Goal: Information Seeking & Learning: Learn about a topic

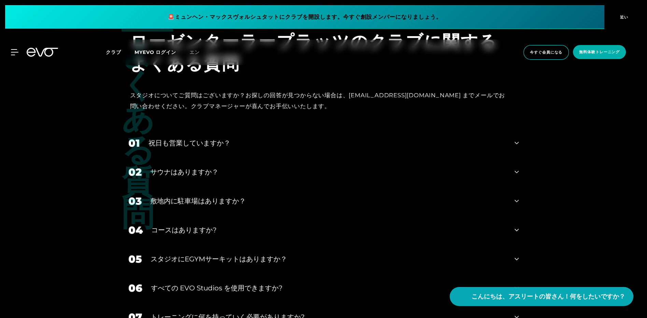
scroll to position [2518, 0]
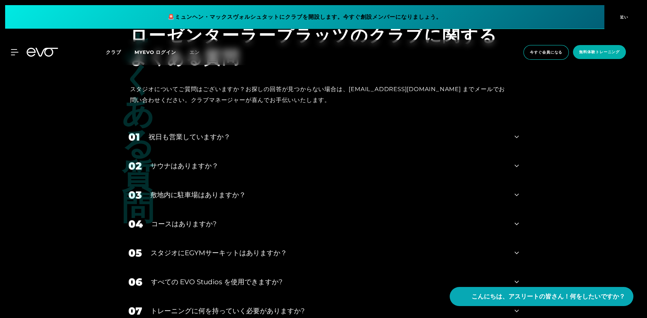
click at [510, 130] on div "01 祝日も営業していますか？" at bounding box center [324, 137] width 404 height 29
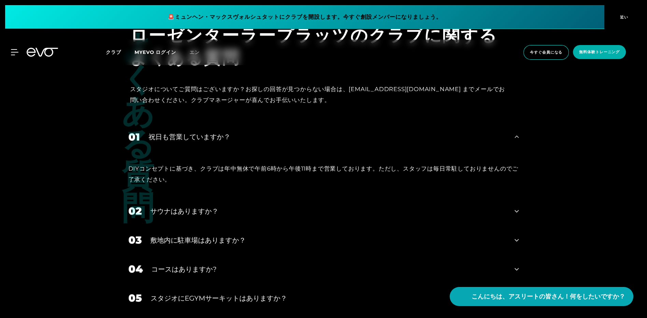
click at [515, 207] on icon at bounding box center [517, 211] width 4 height 8
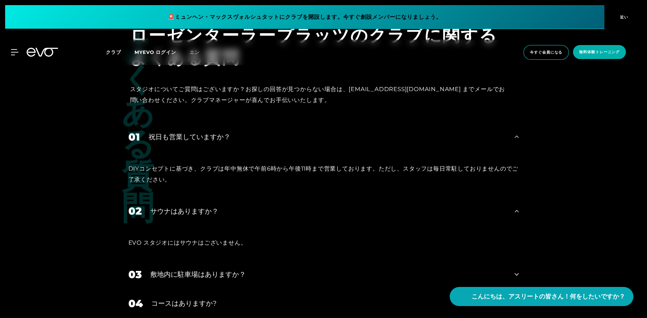
scroll to position [2594, 0]
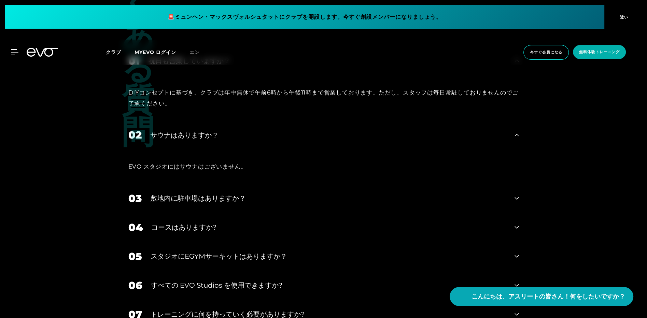
click at [511, 218] on div "04 コースはありますか?" at bounding box center [324, 227] width 404 height 29
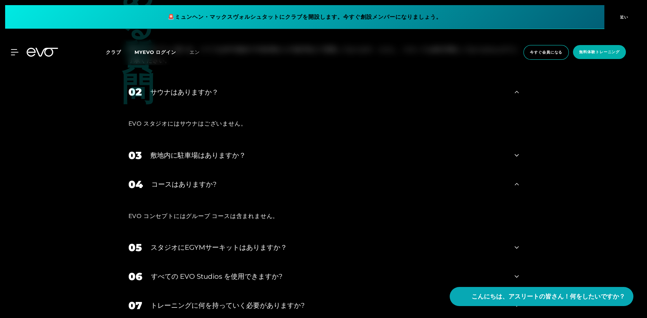
scroll to position [2670, 0]
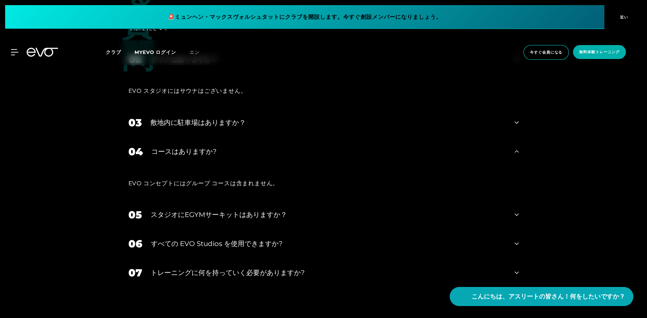
click at [518, 211] on icon at bounding box center [517, 215] width 4 height 8
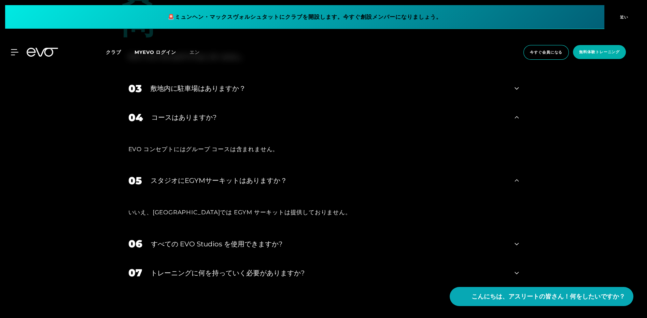
scroll to position [2746, 0]
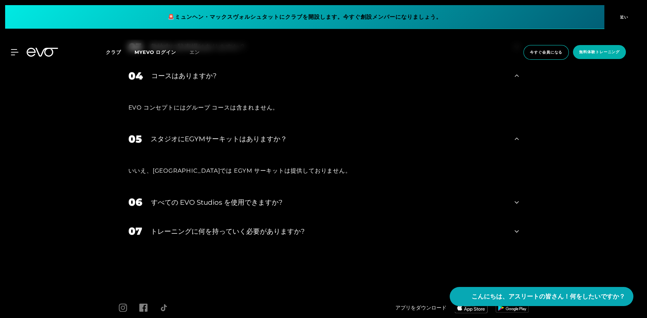
click at [519, 198] on div "06 すべての EVO Studios を使用できますか?" at bounding box center [324, 202] width 404 height 29
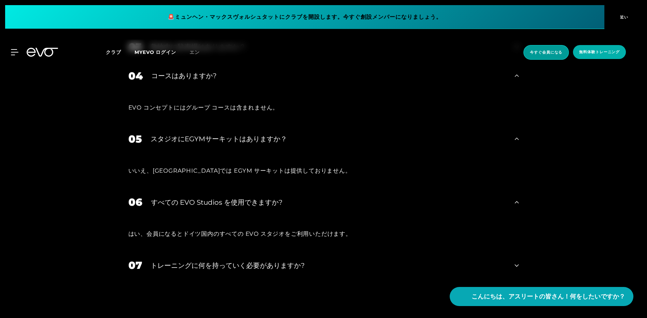
click at [534, 54] on font "今すぐ会員になる" at bounding box center [546, 52] width 32 height 5
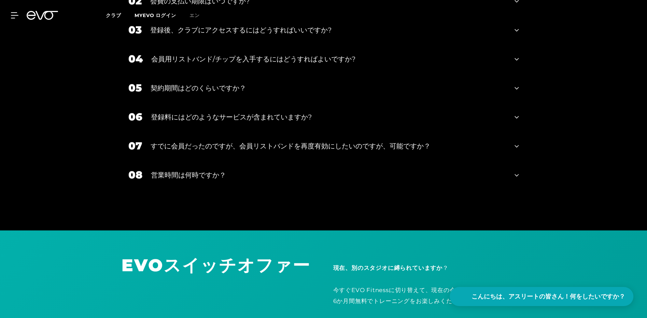
scroll to position [969, 0]
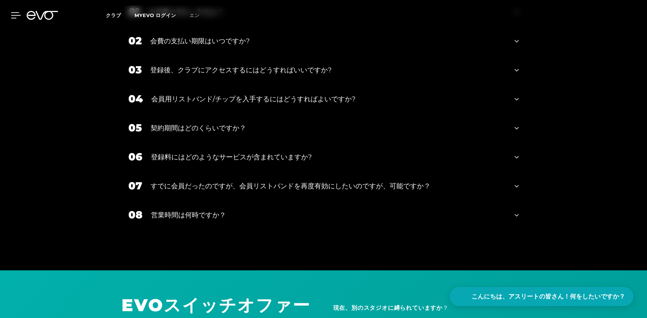
click at [11, 13] on div at bounding box center [10, 15] width 20 height 6
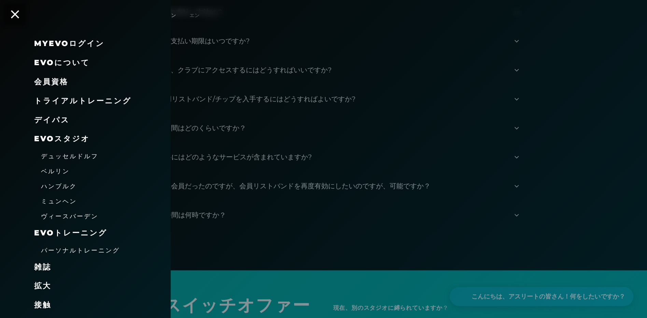
click at [47, 82] on font "会員資格" at bounding box center [51, 81] width 34 height 9
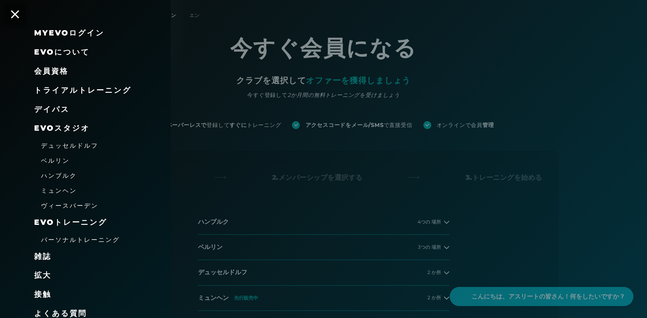
scroll to position [15, 0]
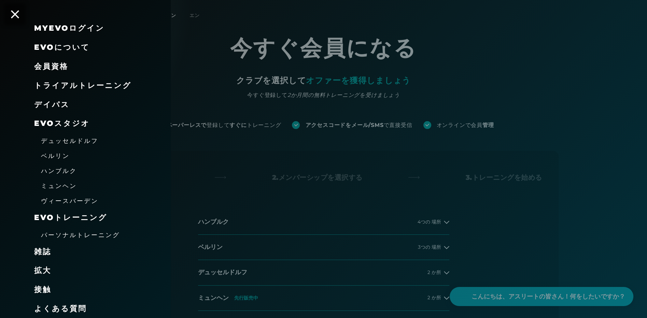
click at [54, 84] on font "トライアルトレーニング" at bounding box center [82, 85] width 97 height 9
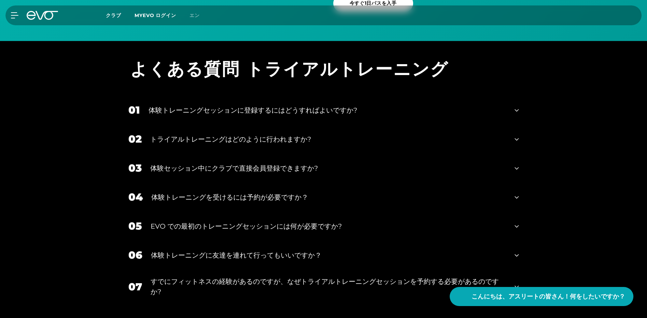
scroll to position [607, 0]
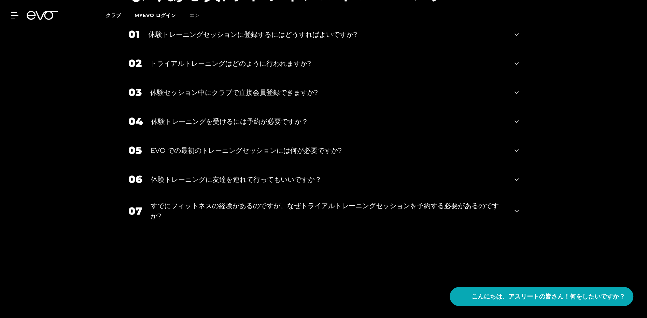
click at [515, 177] on icon at bounding box center [517, 180] width 4 height 8
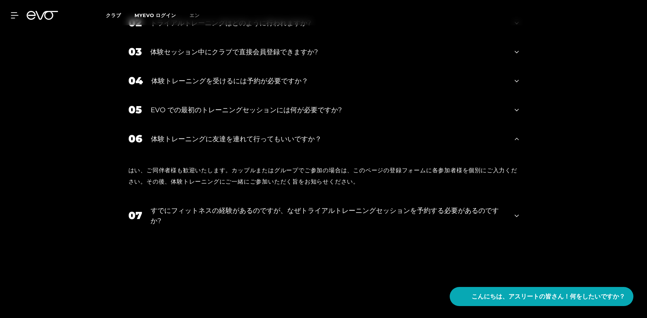
scroll to position [683, 0]
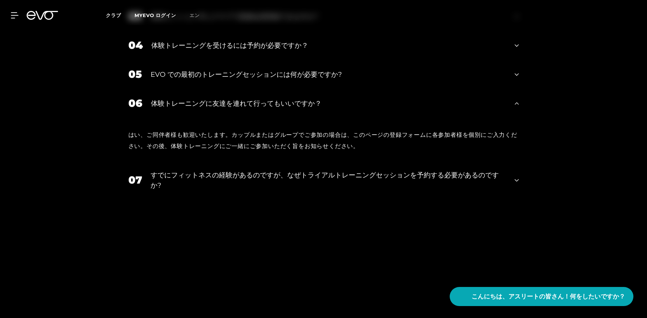
click at [518, 182] on icon at bounding box center [517, 180] width 4 height 8
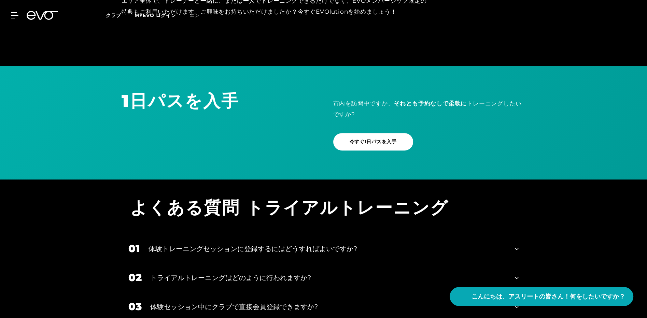
scroll to position [0, 0]
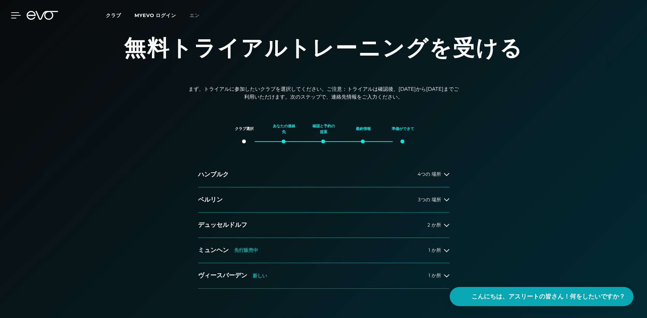
click at [15, 14] on icon at bounding box center [16, 15] width 10 height 6
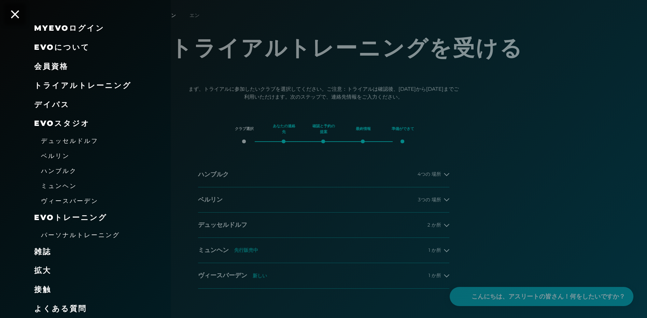
click at [55, 67] on font "会員資格" at bounding box center [51, 66] width 34 height 9
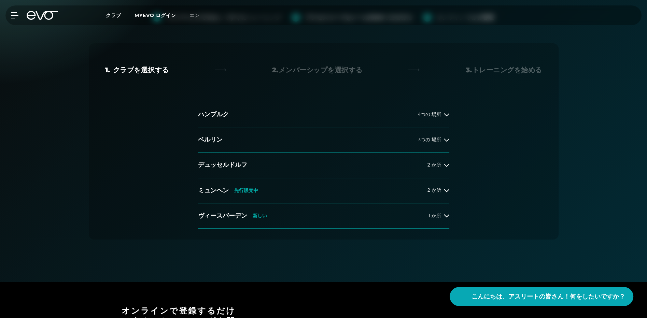
scroll to position [114, 0]
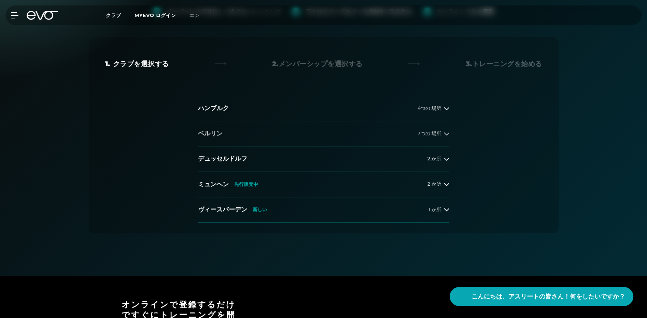
click at [445, 134] on icon at bounding box center [446, 133] width 5 height 5
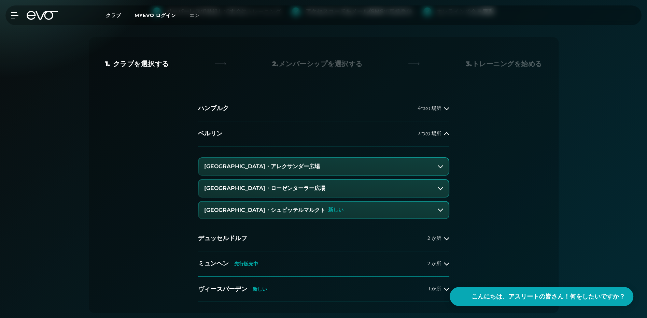
click at [415, 188] on button "ベルリン・ローゼンターラー広場" at bounding box center [324, 188] width 250 height 17
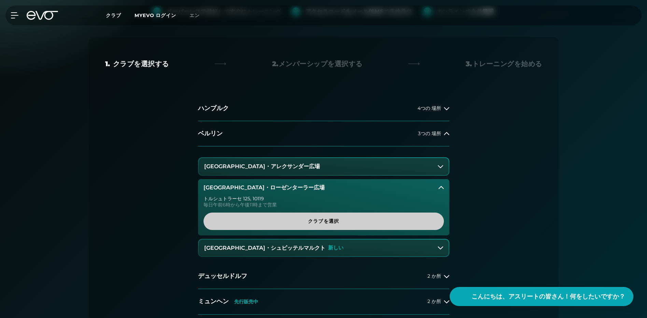
click at [361, 224] on span "クラブを選択" at bounding box center [324, 221] width 208 height 7
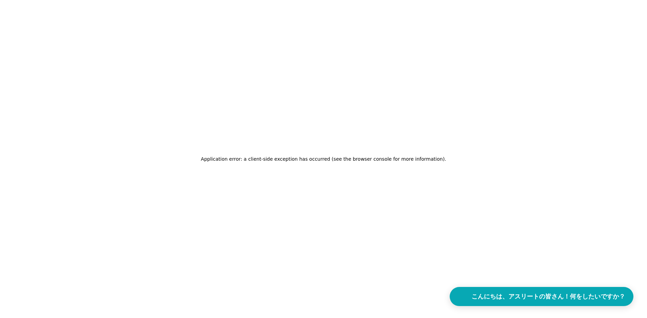
scroll to position [0, 0]
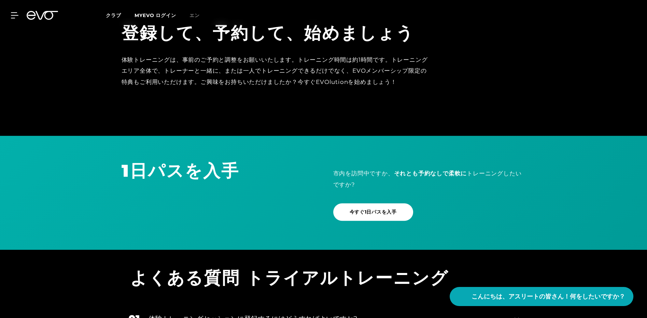
scroll to position [231, 0]
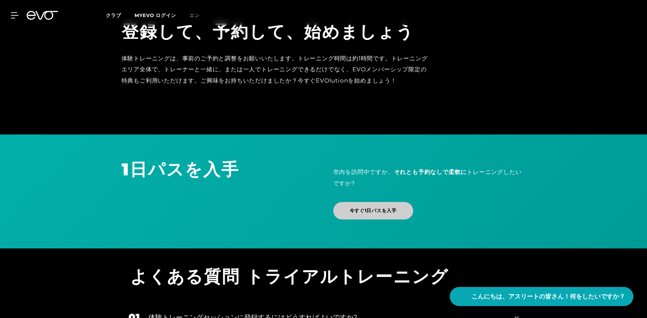
click at [381, 215] on link "今すぐ1日パスを入手" at bounding box center [373, 210] width 80 height 17
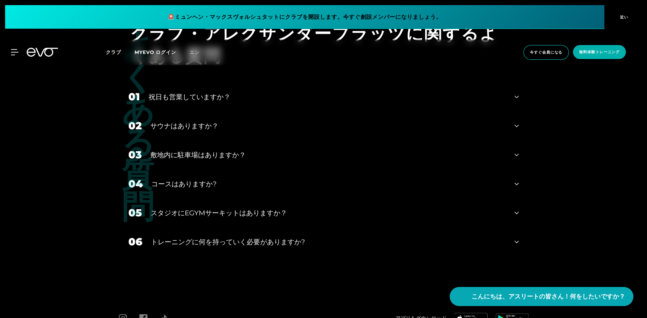
scroll to position [2590, 0]
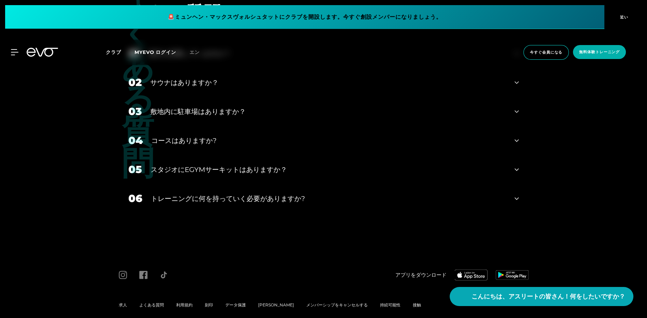
click at [512, 72] on div "02 サウナはありますか？" at bounding box center [324, 82] width 404 height 29
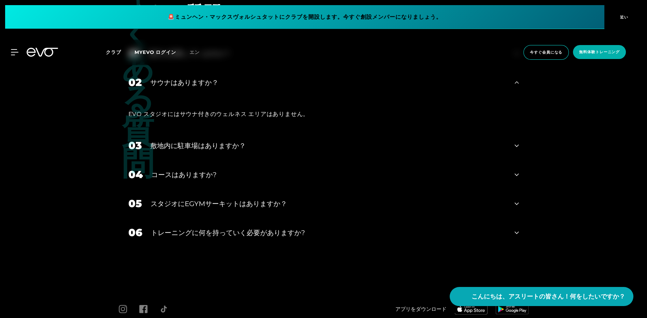
scroll to position [2624, 0]
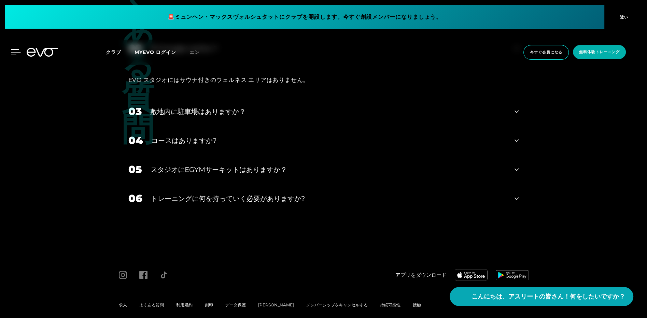
click at [8, 51] on div at bounding box center [10, 52] width 20 height 6
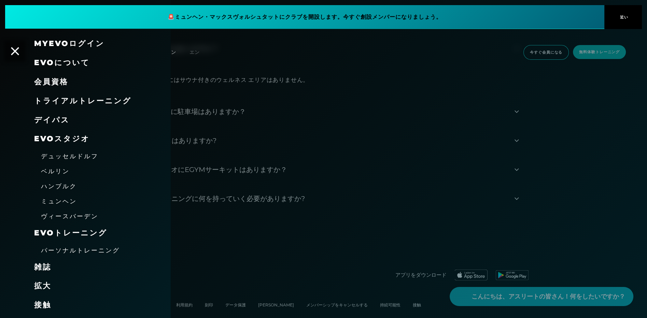
click at [57, 170] on font "ベルリン" at bounding box center [55, 171] width 29 height 7
